Goal: Download file/media

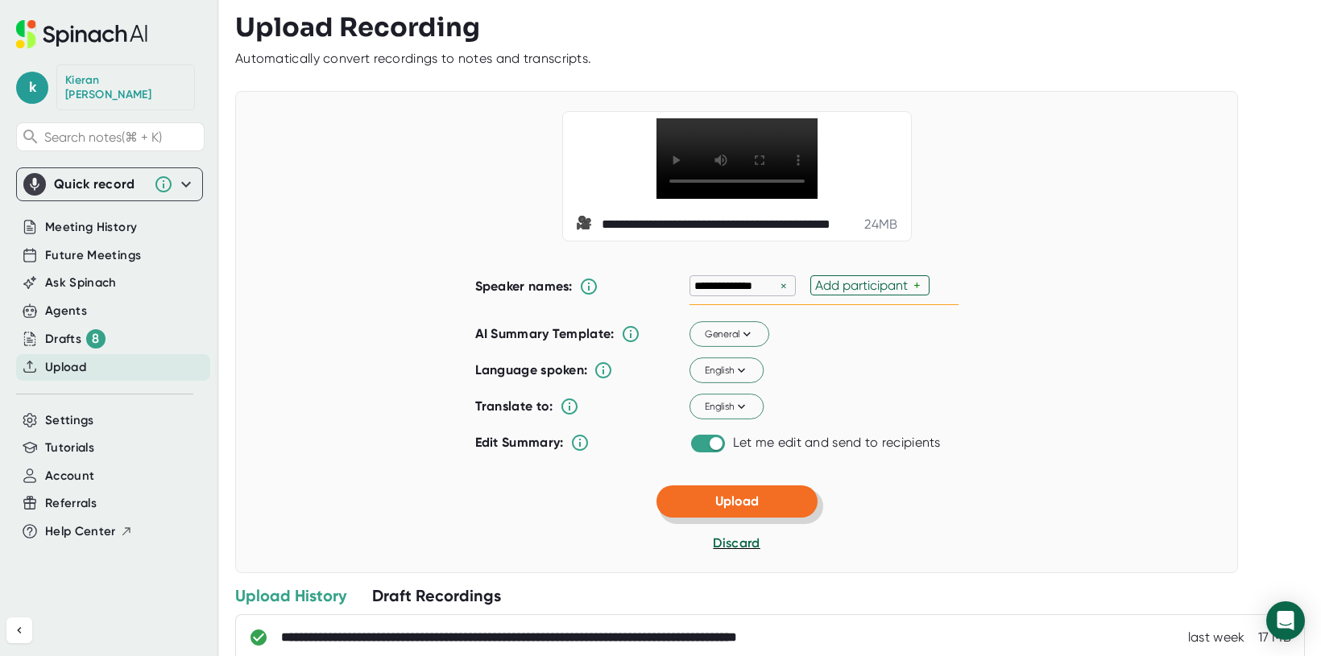
click at [720, 509] on span "Upload" at bounding box center [736, 501] width 43 height 15
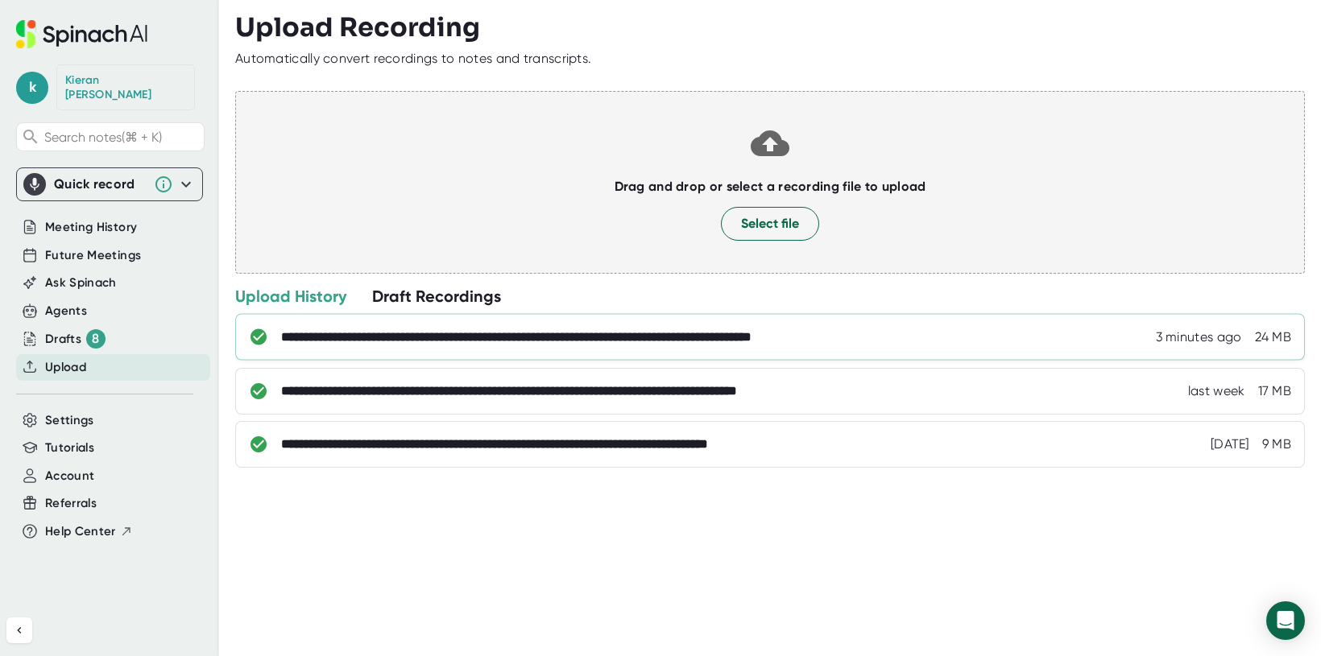
click at [921, 329] on div "**********" at bounding box center [786, 337] width 1010 height 16
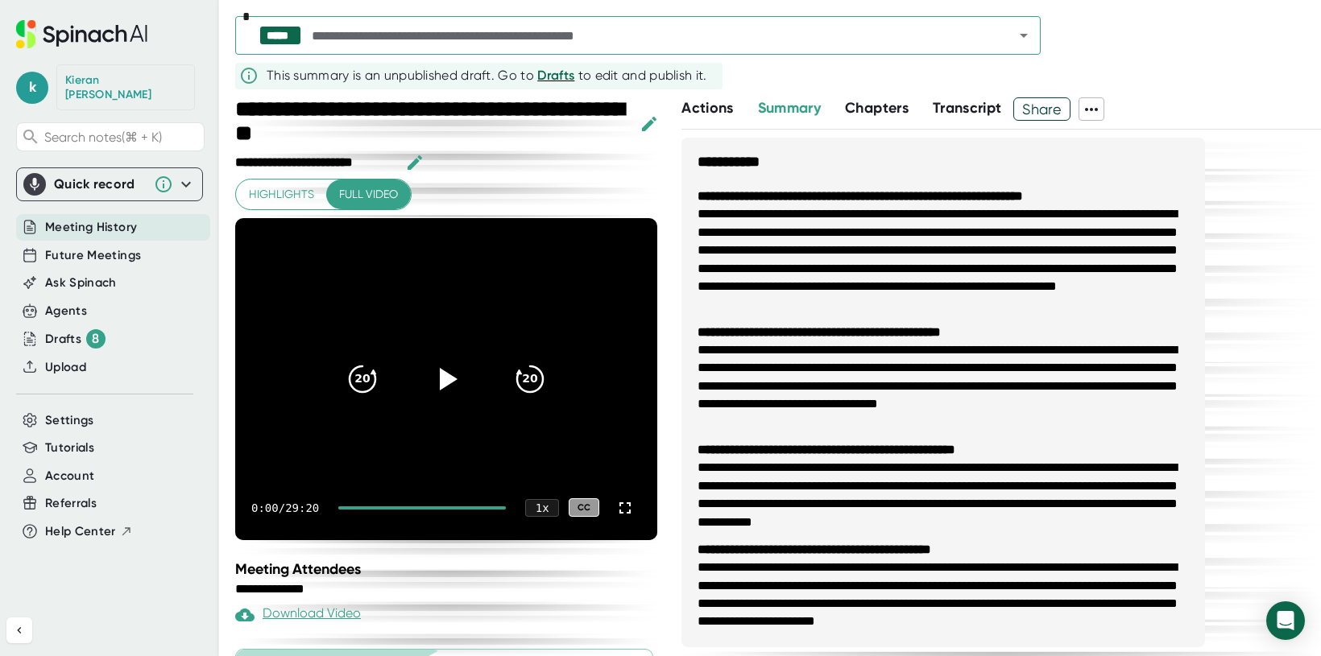
click at [982, 110] on span "Transcript" at bounding box center [967, 108] width 69 height 18
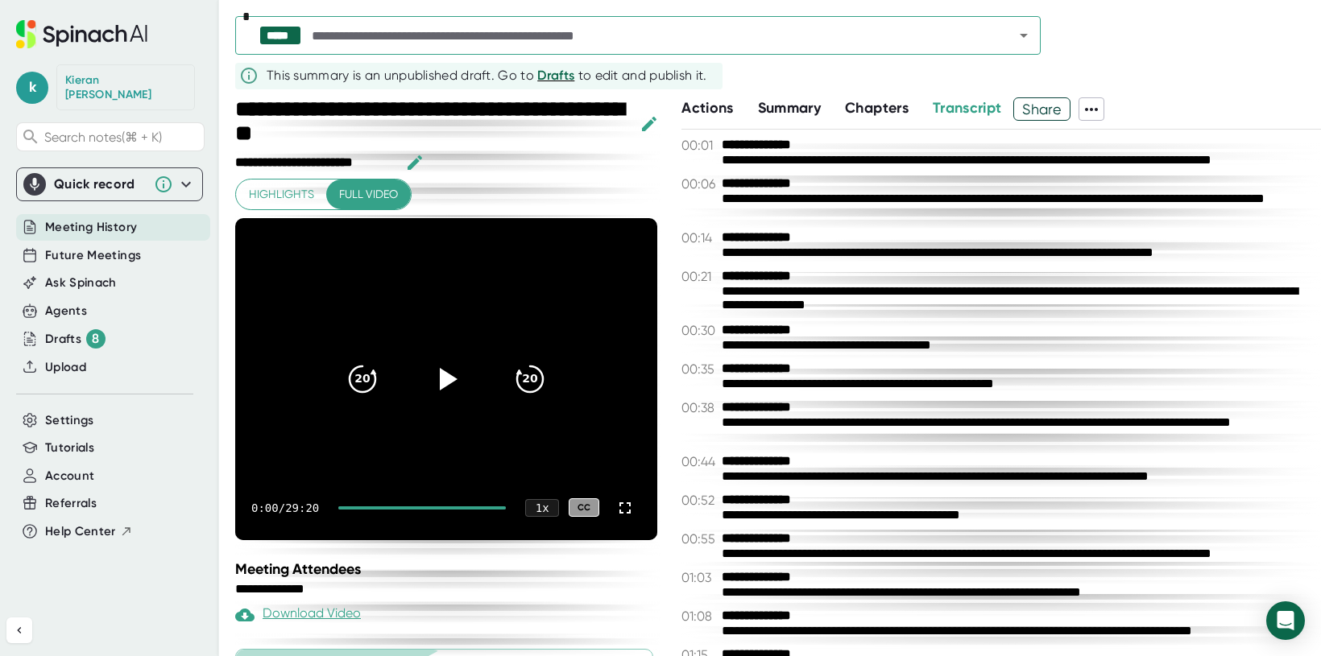
click at [1099, 113] on icon at bounding box center [1091, 109] width 19 height 19
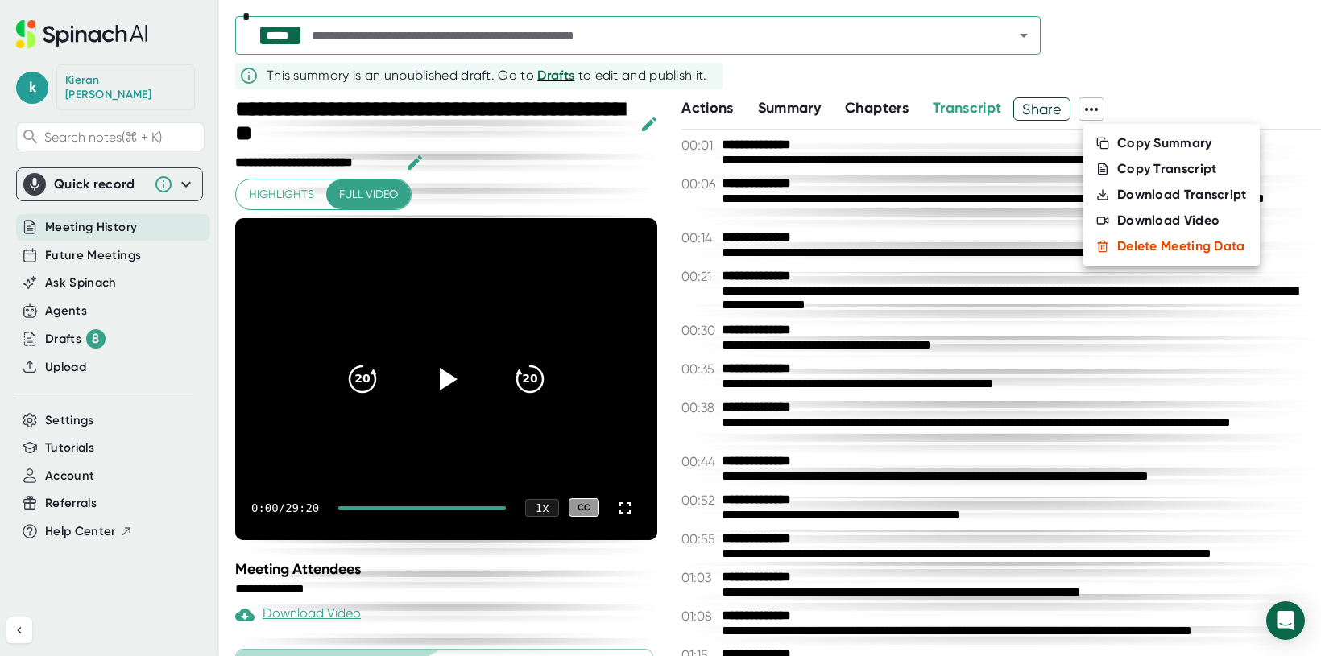
click at [1128, 192] on div "Download Transcript" at bounding box center [1182, 195] width 130 height 16
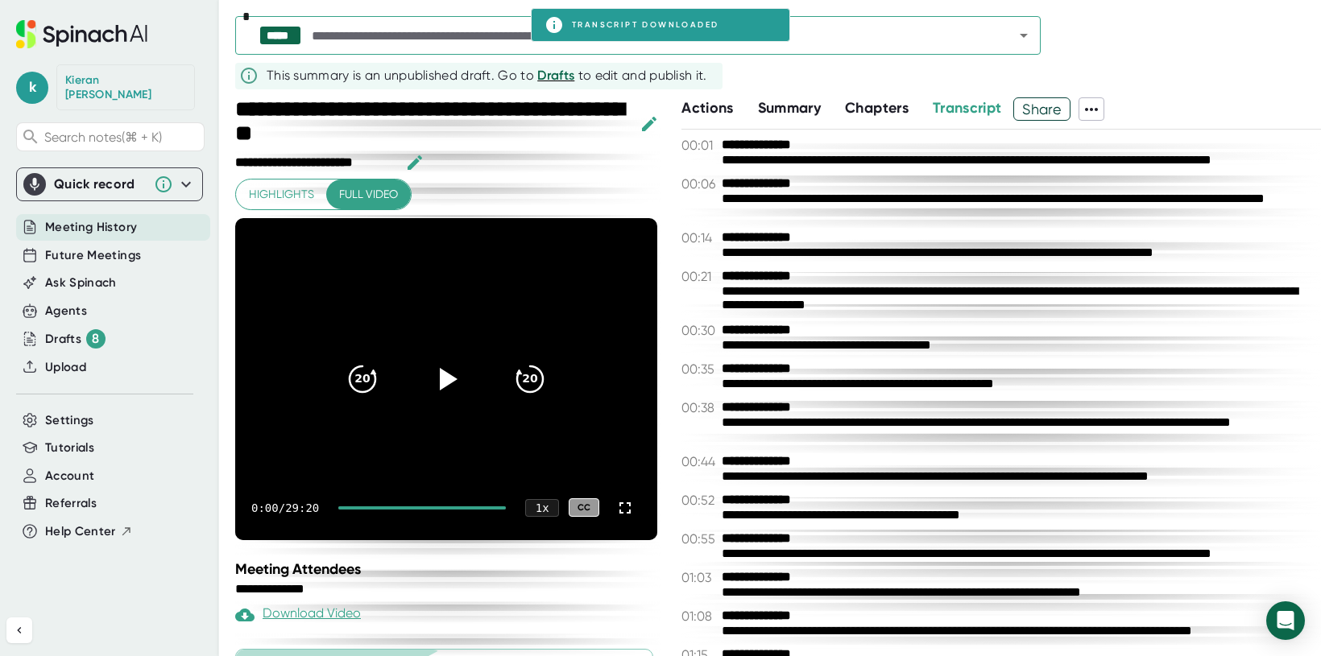
click at [1099, 110] on icon at bounding box center [1091, 109] width 19 height 19
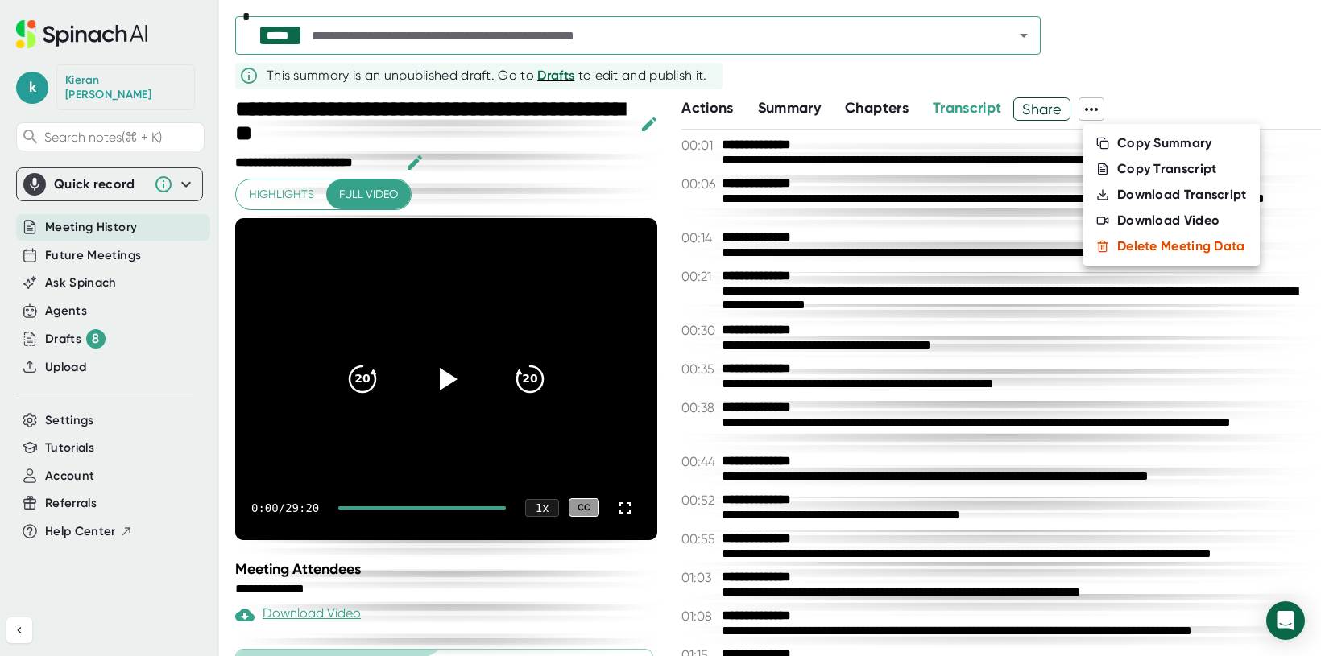
click at [1140, 195] on div "Download Transcript" at bounding box center [1182, 195] width 130 height 16
